Goal: Task Accomplishment & Management: Use online tool/utility

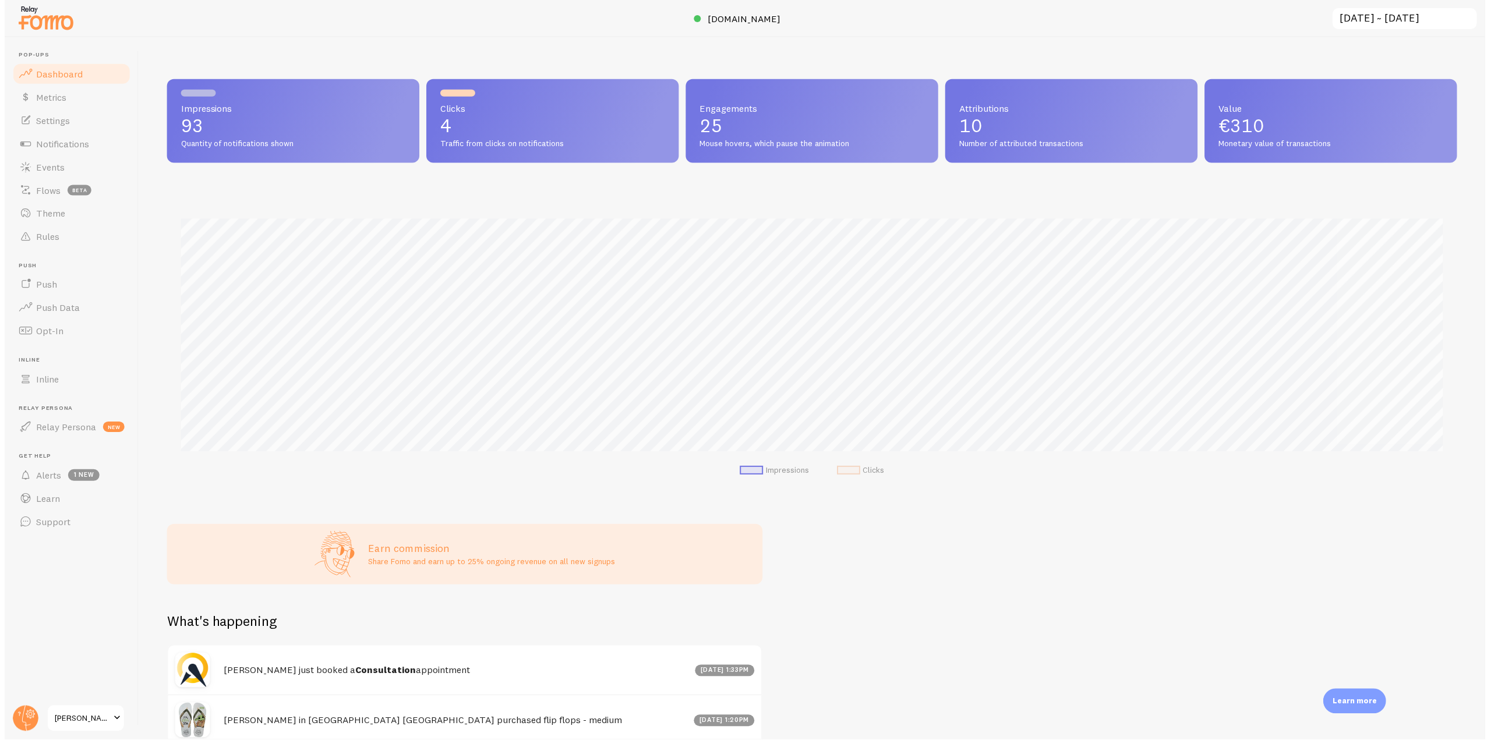
scroll to position [582069, 581083]
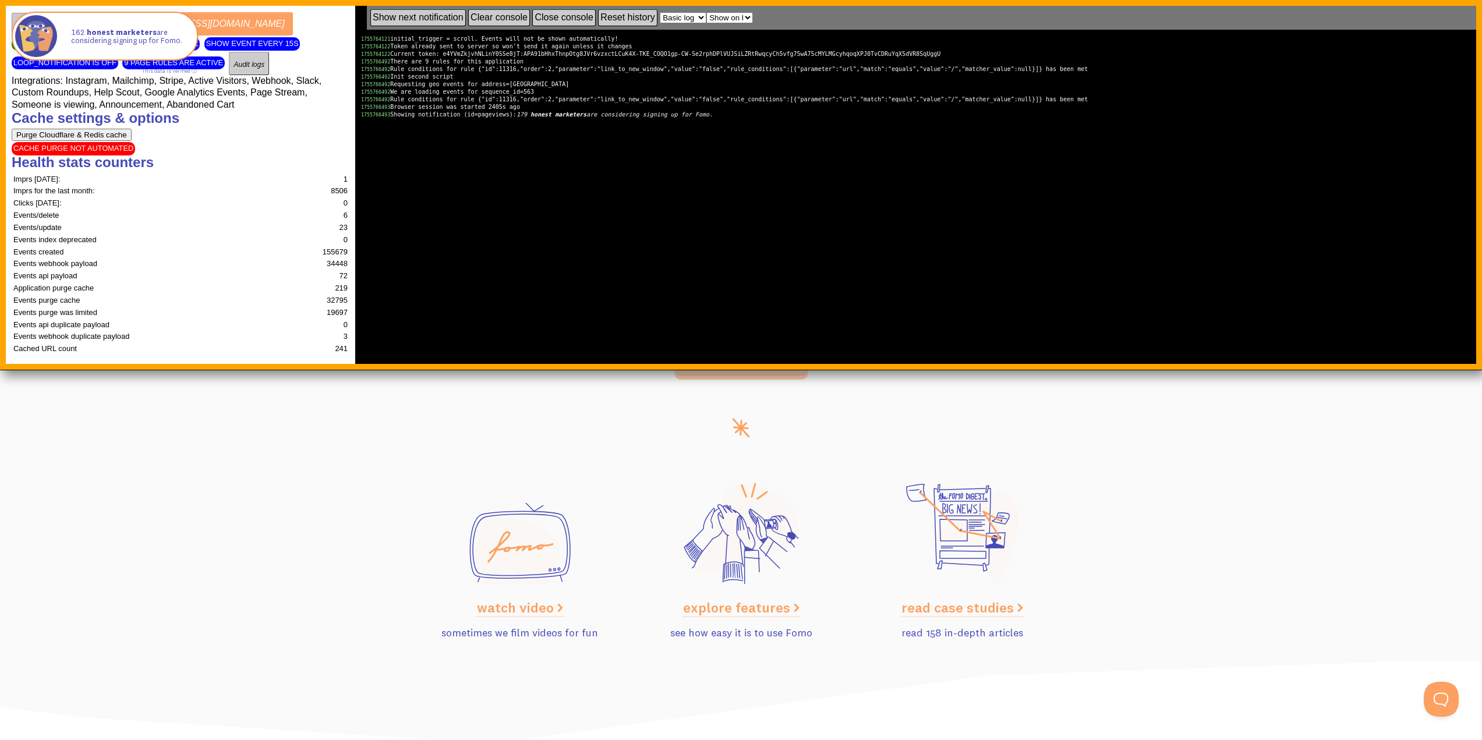
scroll to position [5130, 0]
